Goal: Information Seeking & Learning: Learn about a topic

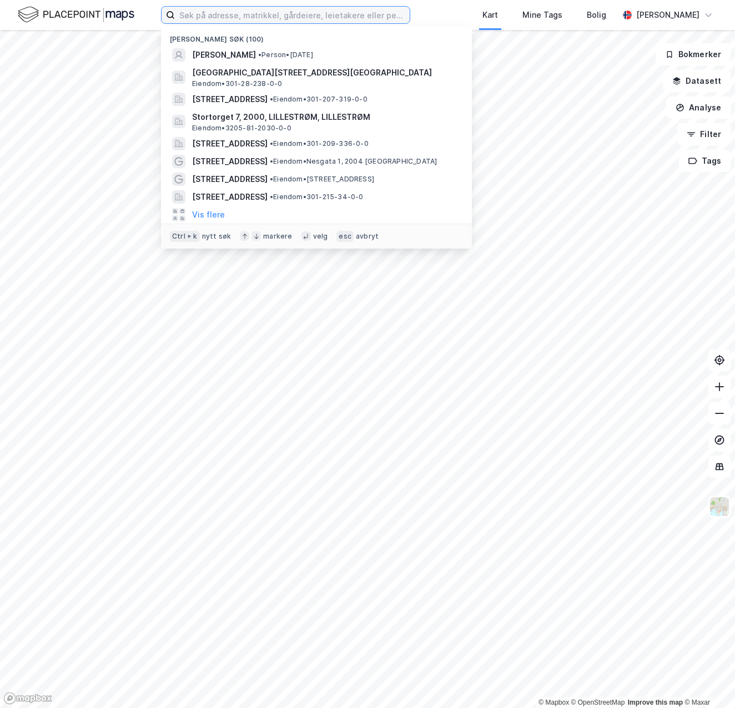
click at [345, 11] on input at bounding box center [292, 15] width 235 height 17
drag, startPoint x: 431, startPoint y: 56, endPoint x: 395, endPoint y: 245, distance: 192.5
click at [395, 245] on div "Ctrl + k nytt søk markere velg esc avbryt" at bounding box center [316, 236] width 311 height 25
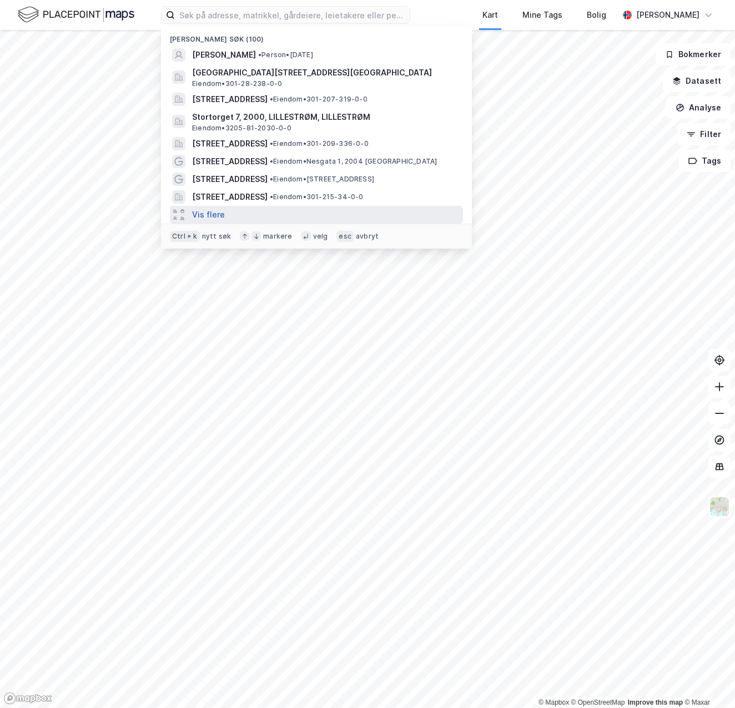
click at [221, 214] on button "Vis flere" at bounding box center [208, 214] width 33 height 13
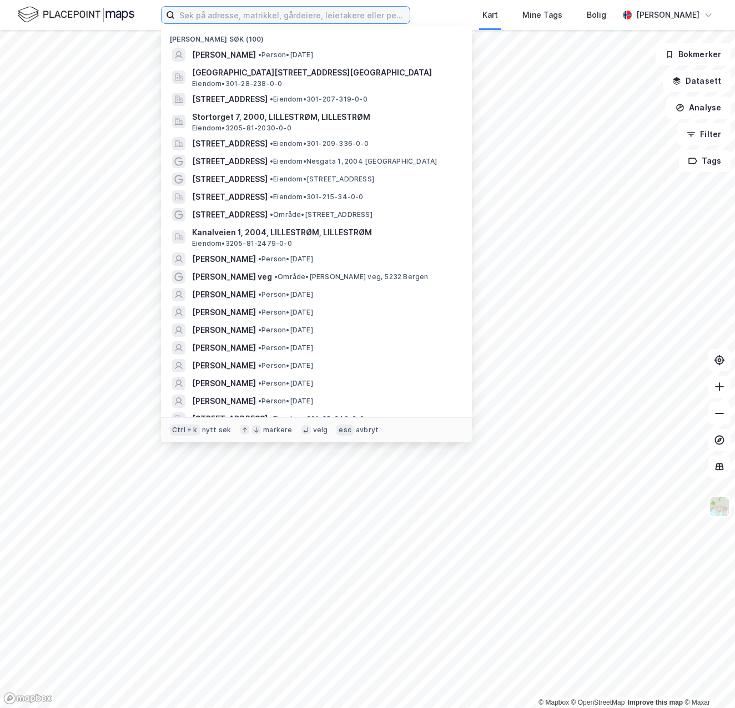
click at [229, 17] on input at bounding box center [292, 15] width 235 height 17
click at [670, 14] on div "[PERSON_NAME]" at bounding box center [667, 14] width 63 height 13
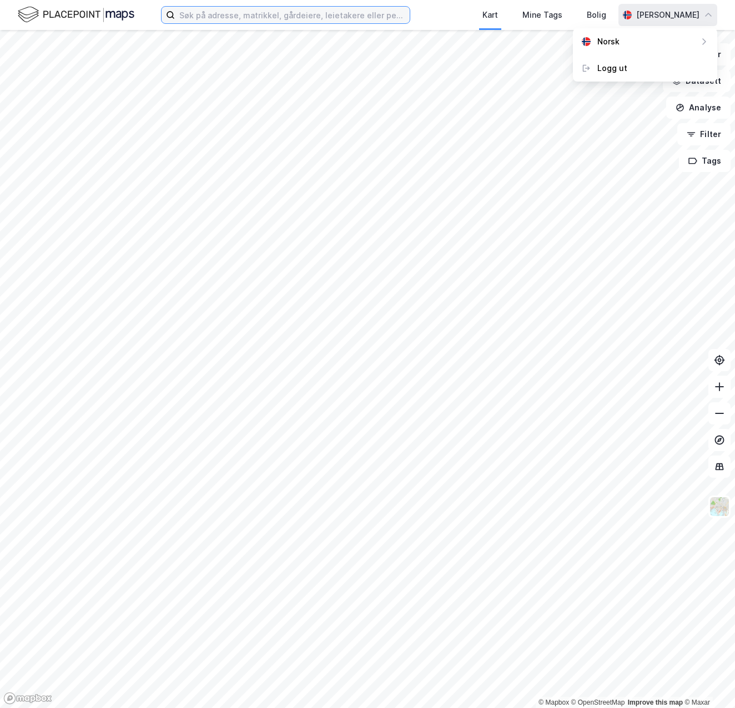
click at [234, 17] on input at bounding box center [292, 15] width 235 height 17
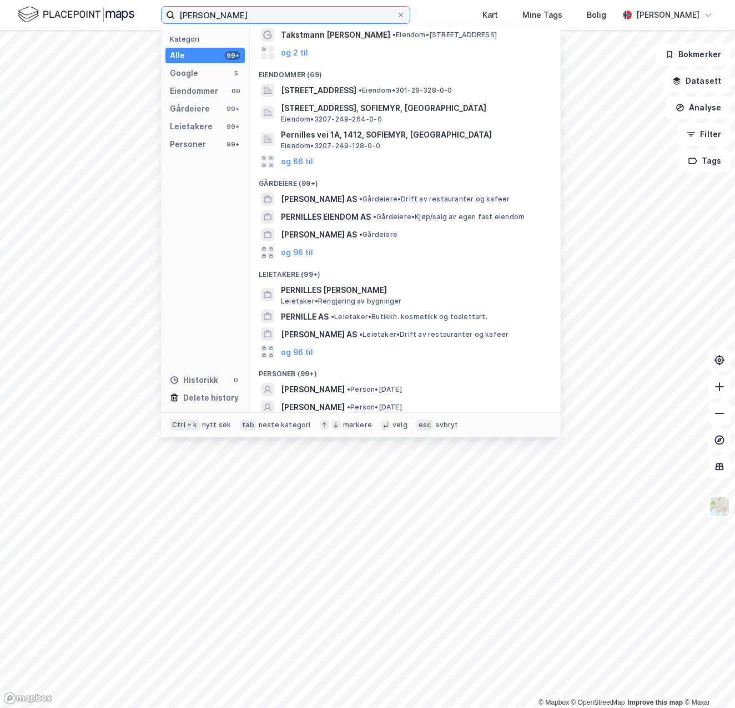
scroll to position [95, 0]
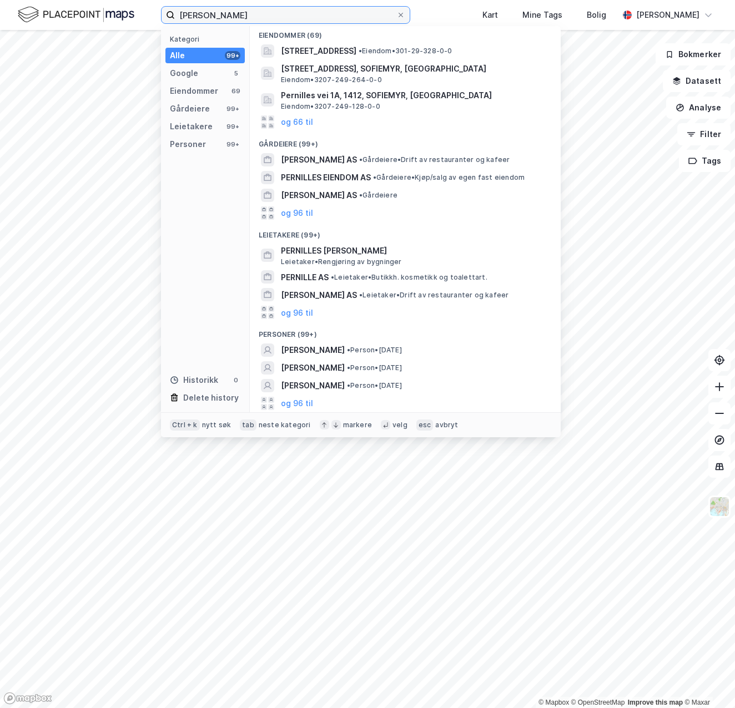
drag, startPoint x: 248, startPoint y: 22, endPoint x: 123, endPoint y: 25, distance: 124.9
click at [123, 25] on div "[PERSON_NAME] Kategori Alle 99+ Google 5 Eiendommer 69 Gårdeiere 99+ Leietakere…" at bounding box center [367, 15] width 735 height 30
paste input "[PERSON_NAME][STREET_ADDRESS]"
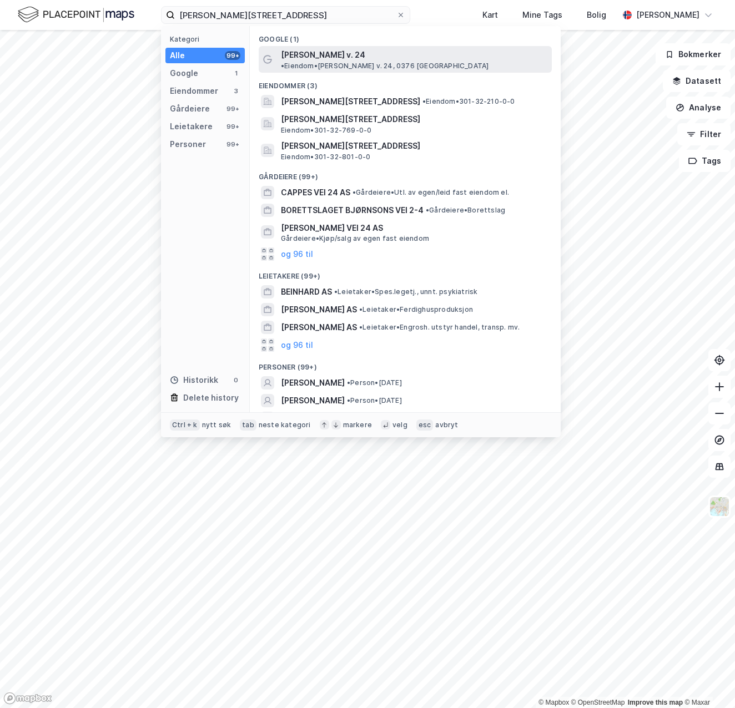
click at [289, 54] on span "[PERSON_NAME] v. 24" at bounding box center [323, 54] width 84 height 13
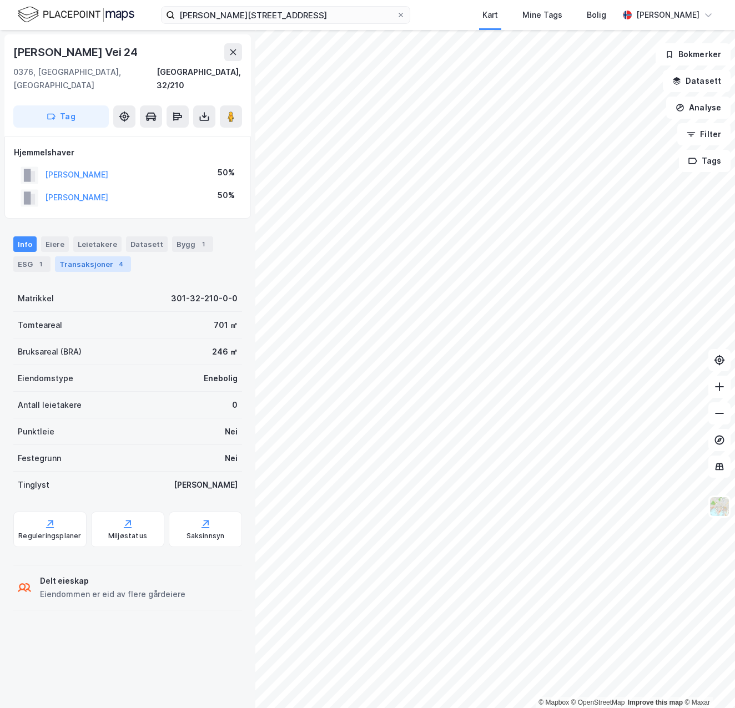
click at [75, 256] on div "Transaksjoner 4" at bounding box center [93, 264] width 76 height 16
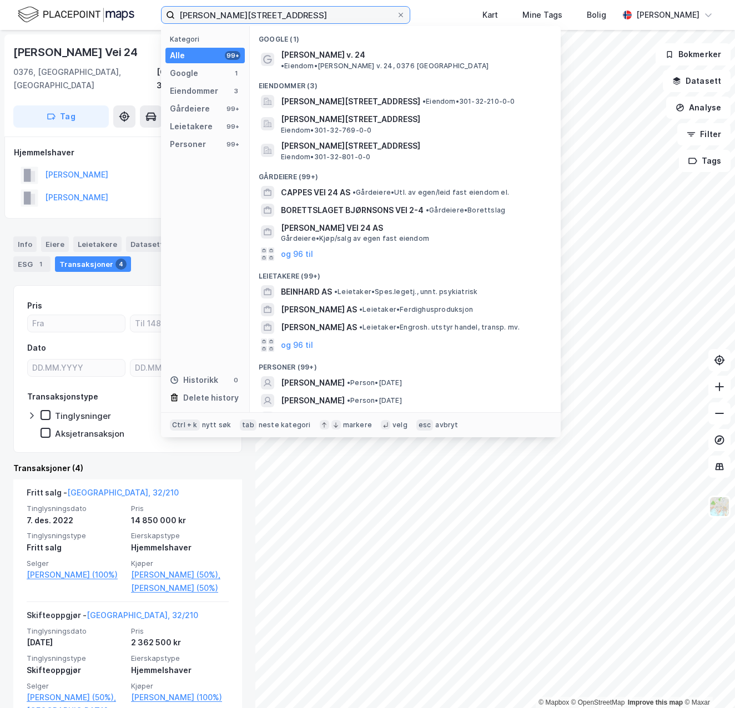
drag, startPoint x: 292, startPoint y: 17, endPoint x: 156, endPoint y: 16, distance: 136.0
click at [156, 16] on div "[PERSON_NAME] vei 24 Kategori Alle 99+ Google 1 Eiendommer 3 Gårdeiere 99+ Leie…" at bounding box center [367, 15] width 735 height 30
paste input "Dagaliveien 14 G"
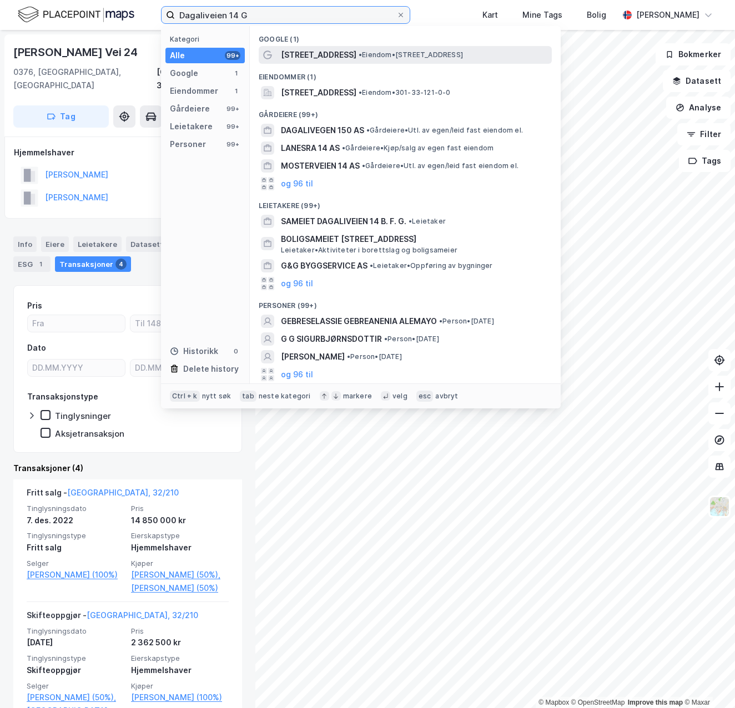
type input "Dagaliveien 14 G"
click at [278, 54] on div "[STREET_ADDRESS] • Eiendom • [STREET_ADDRESS]" at bounding box center [405, 55] width 293 height 18
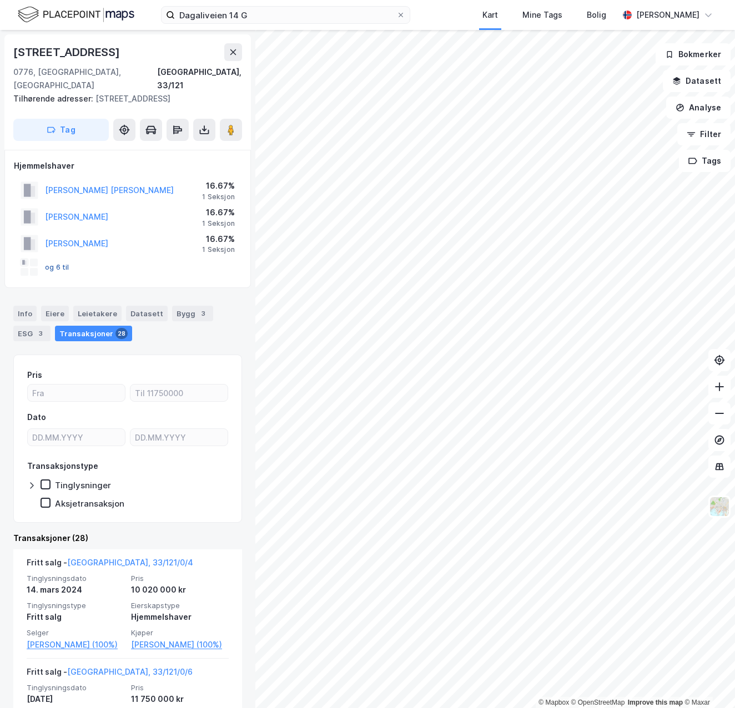
click at [0, 0] on button "og 6 til" at bounding box center [0, 0] width 0 height 0
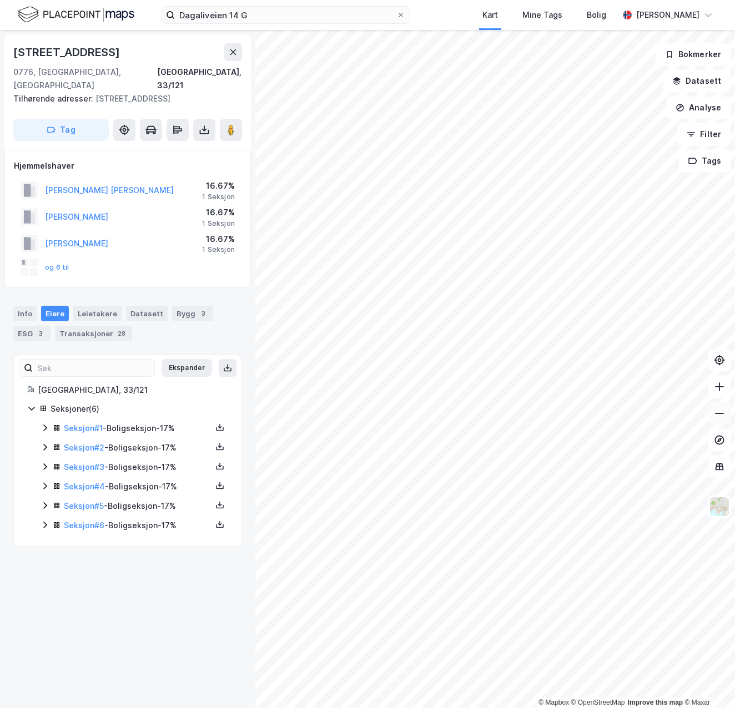
click at [725, 412] on button at bounding box center [719, 413] width 22 height 22
click at [42, 423] on icon at bounding box center [45, 427] width 9 height 9
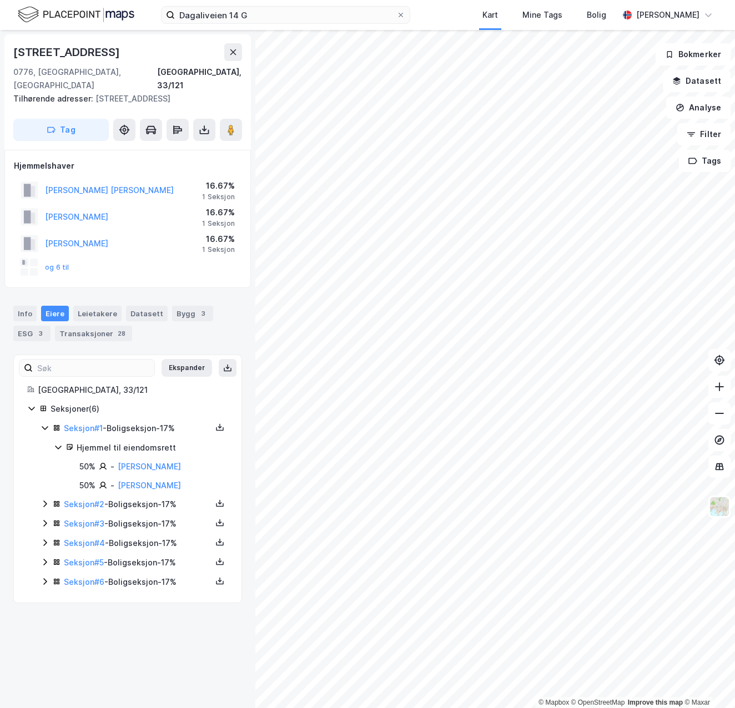
click at [44, 501] on icon at bounding box center [44, 504] width 3 height 7
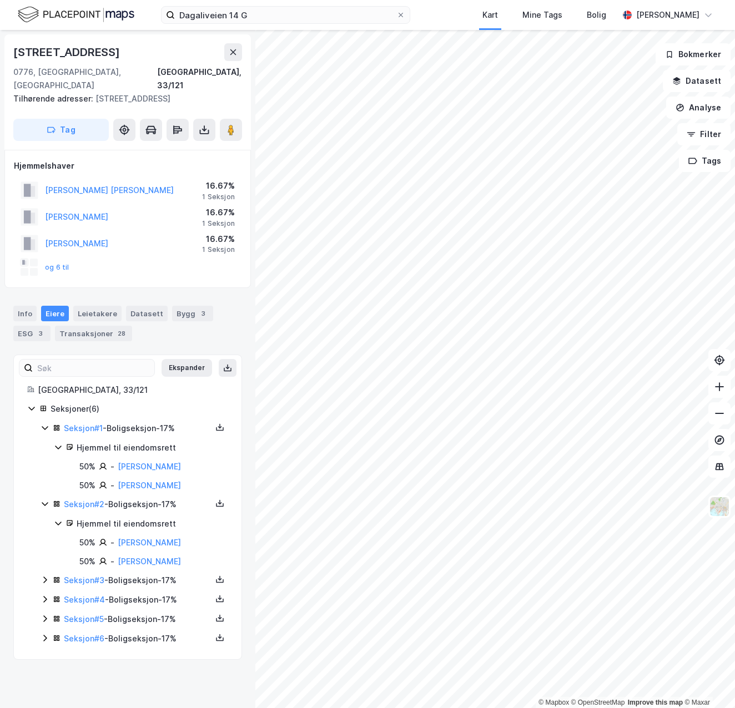
click at [46, 577] on icon at bounding box center [44, 580] width 3 height 7
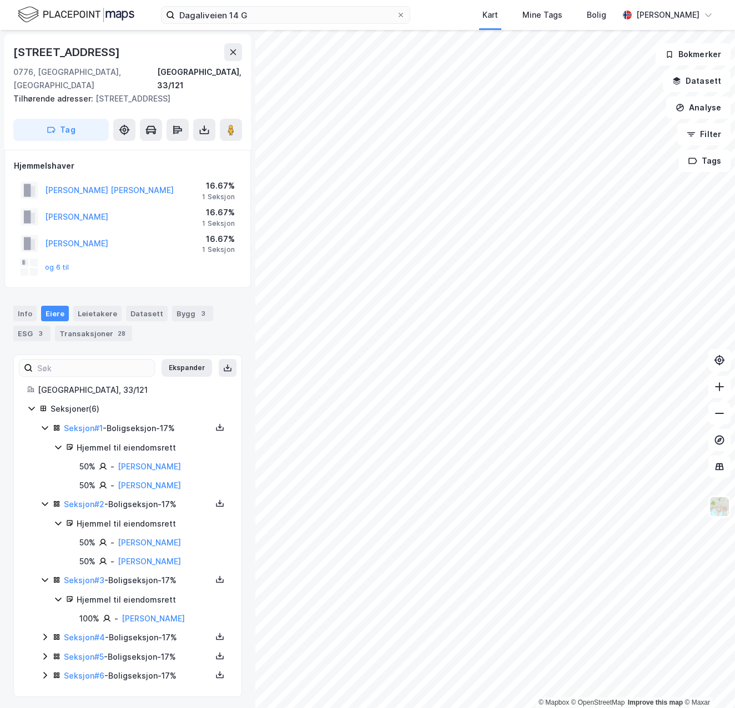
click at [43, 633] on icon at bounding box center [45, 637] width 9 height 9
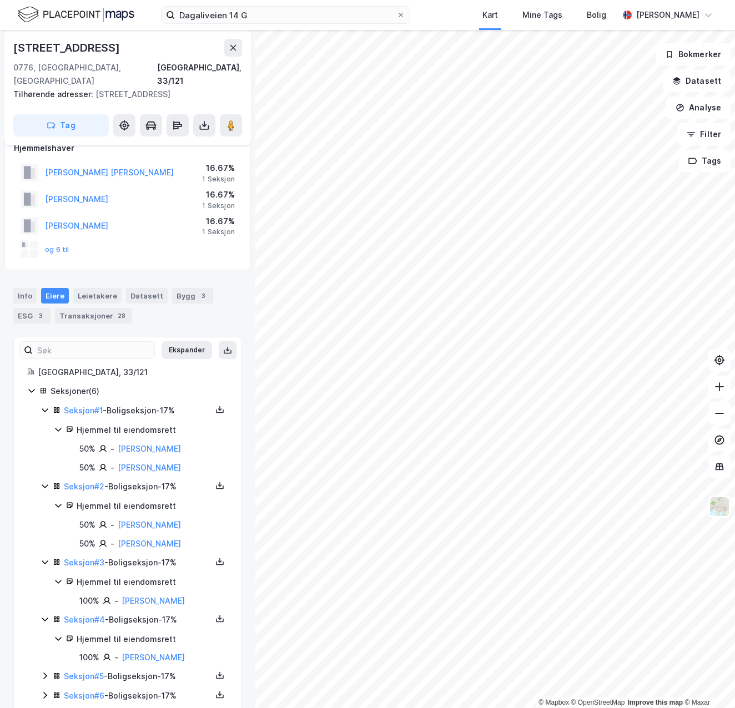
scroll to position [27, 0]
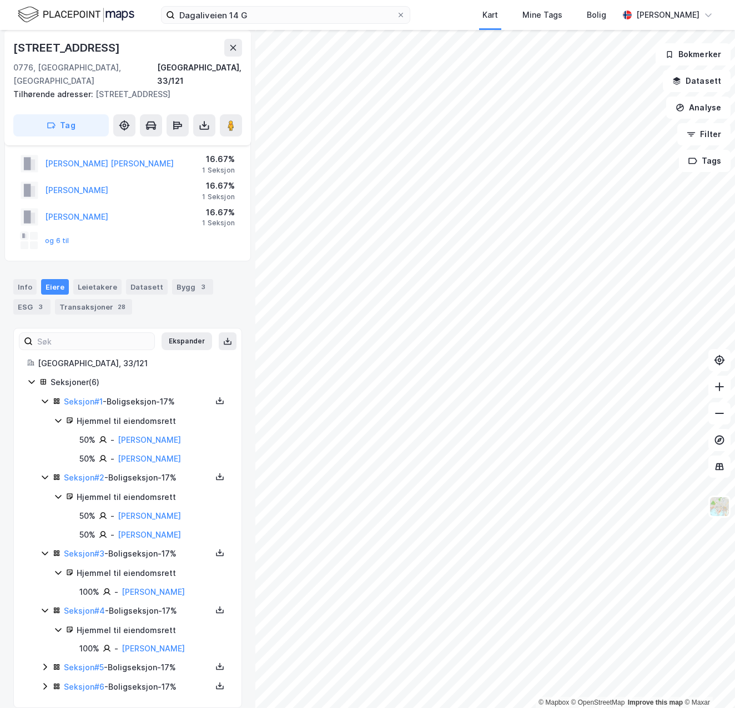
click at [44, 663] on icon at bounding box center [45, 667] width 9 height 9
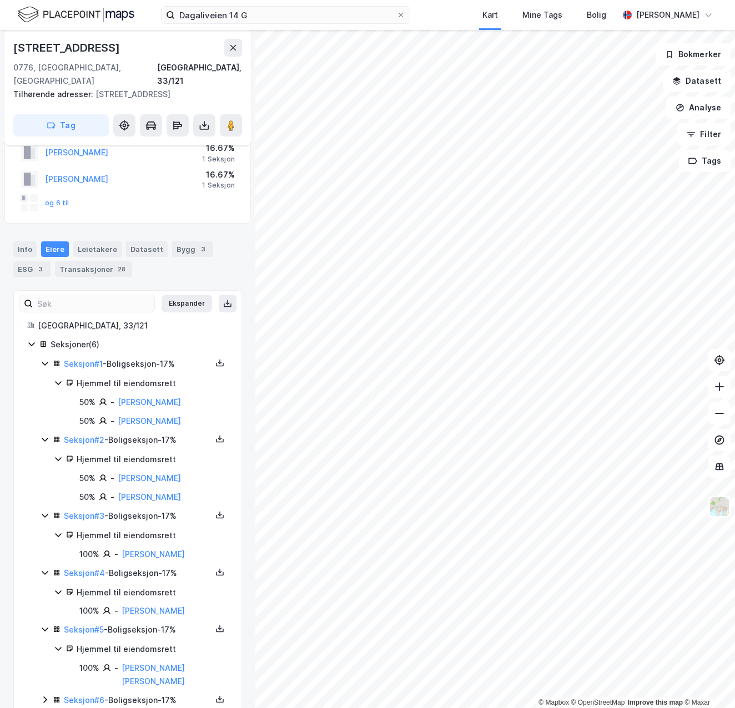
click at [50, 694] on div "Seksjon # 6 - Boligseksjon - 17%" at bounding box center [135, 701] width 188 height 14
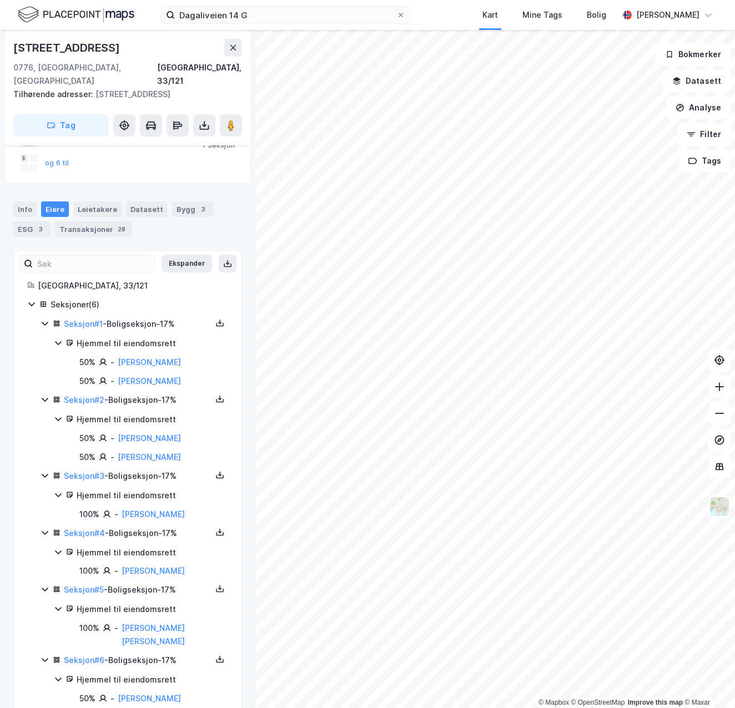
scroll to position [121, 0]
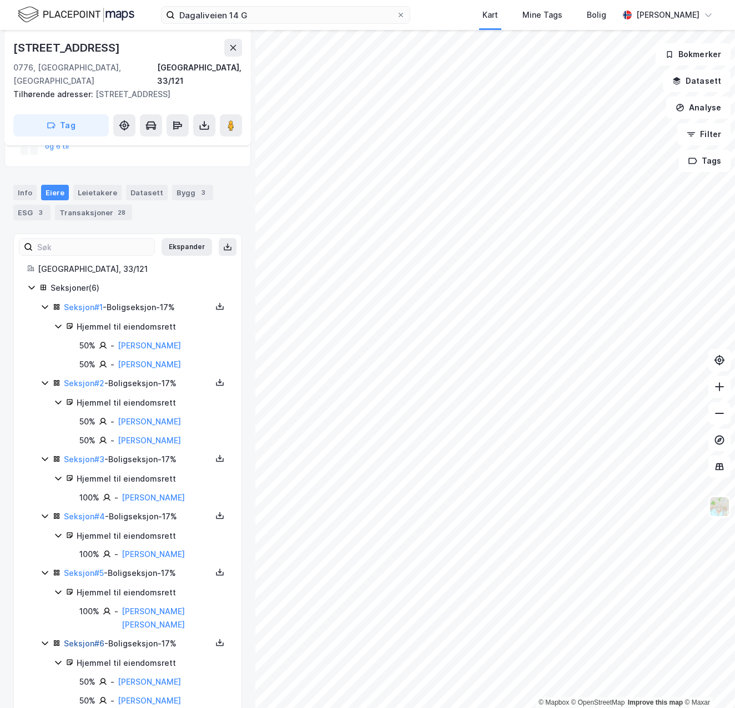
click at [82, 639] on link "Seksjon # 6" at bounding box center [84, 643] width 41 height 9
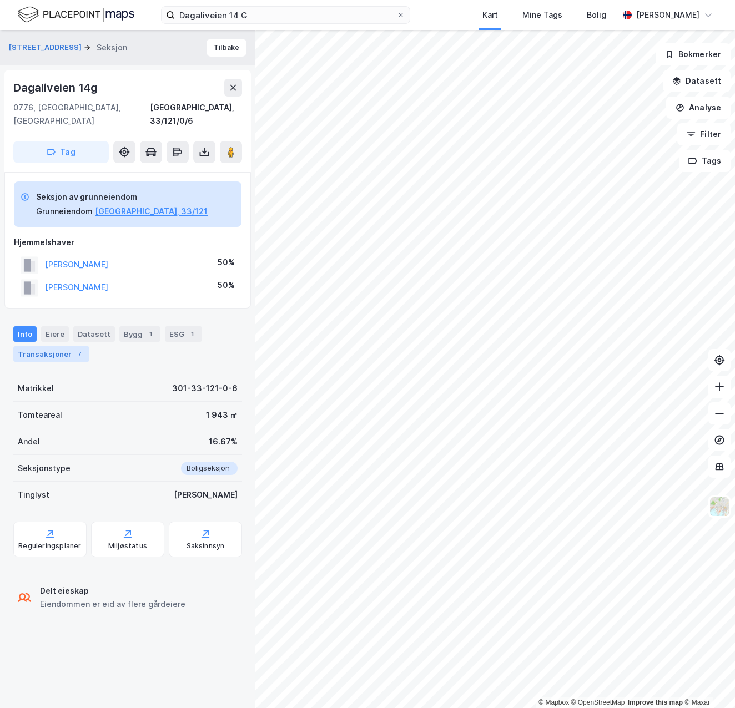
click at [61, 346] on div "Transaksjoner 7" at bounding box center [51, 354] width 76 height 16
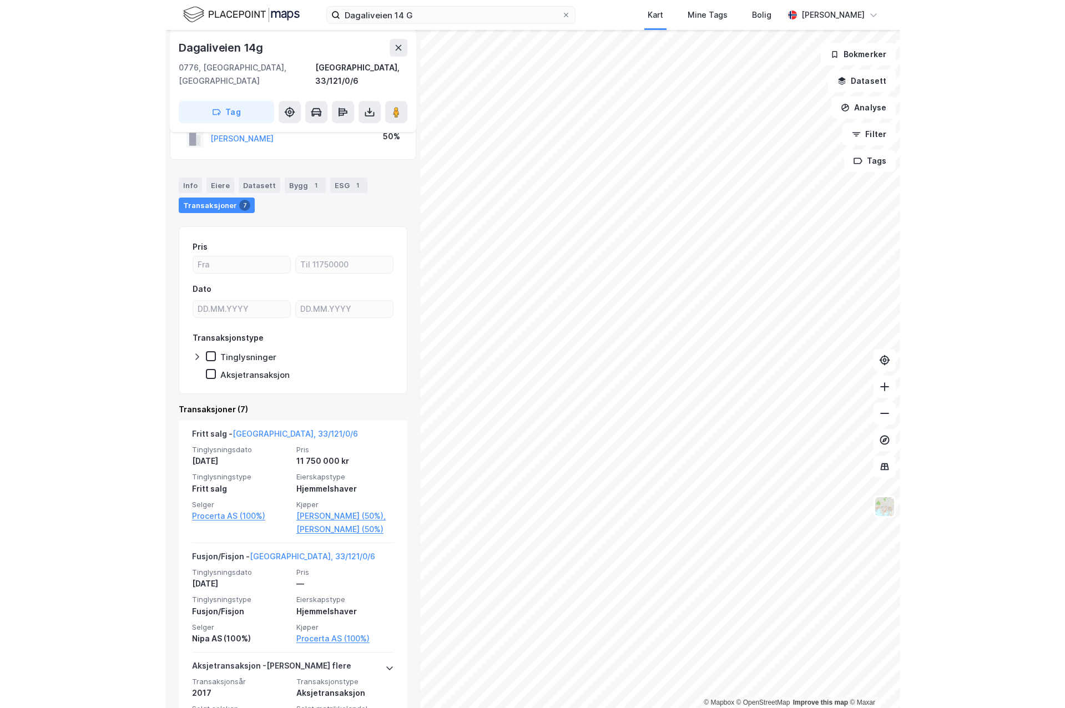
scroll to position [166, 0]
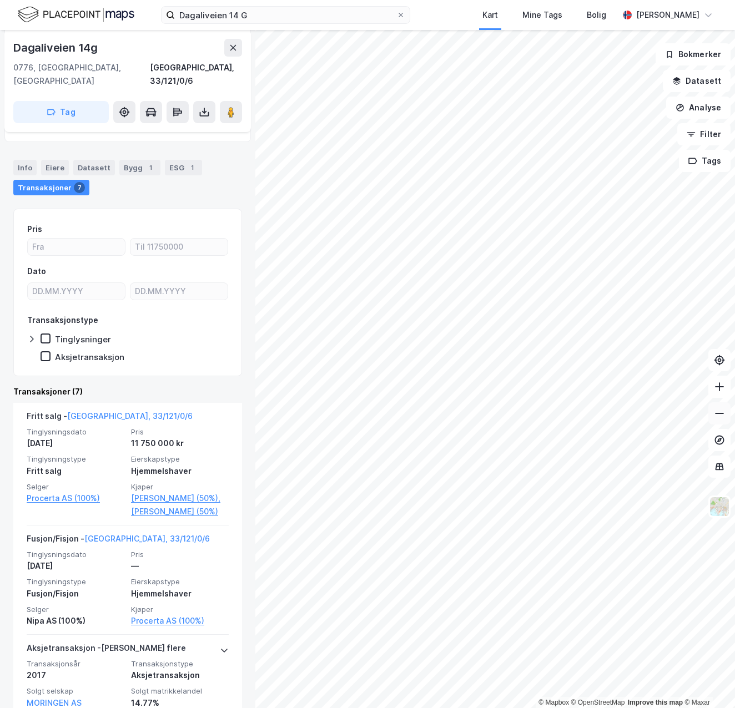
click at [722, 410] on icon at bounding box center [719, 413] width 11 height 11
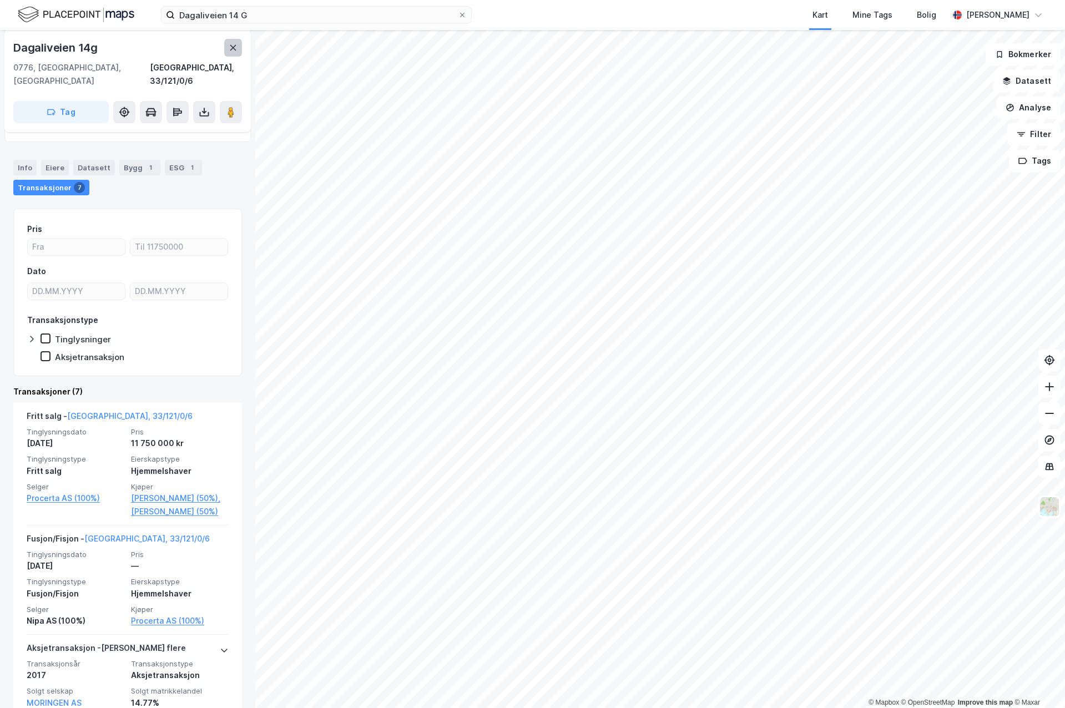
click at [229, 46] on icon at bounding box center [233, 47] width 9 height 9
